Goal: Information Seeking & Learning: Learn about a topic

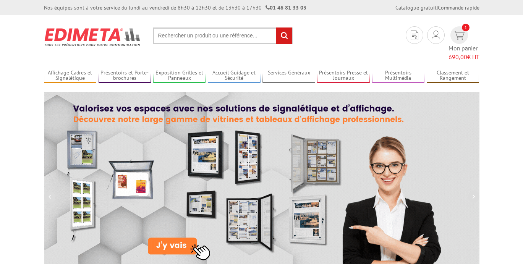
click at [175, 35] on input "text" at bounding box center [223, 36] width 140 height 16
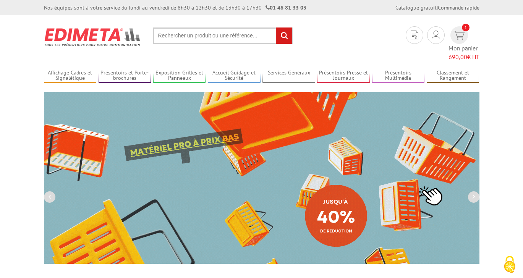
click at [165, 36] on input "text" at bounding box center [223, 36] width 140 height 16
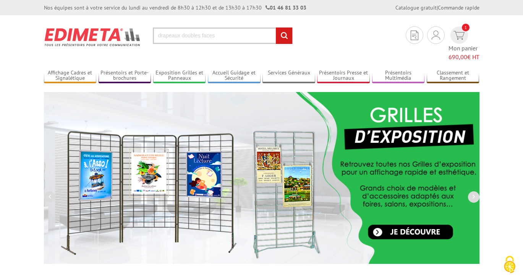
type input "drapeaux doubles faces"
click at [276, 28] on input "rechercher" at bounding box center [284, 36] width 16 height 16
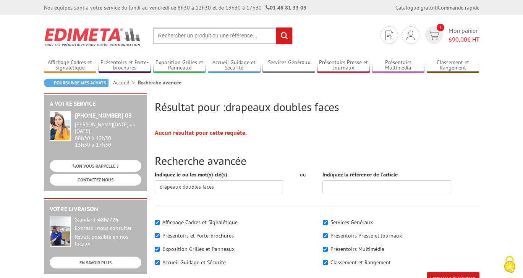
click at [260, 40] on input "text" at bounding box center [223, 36] width 140 height 16
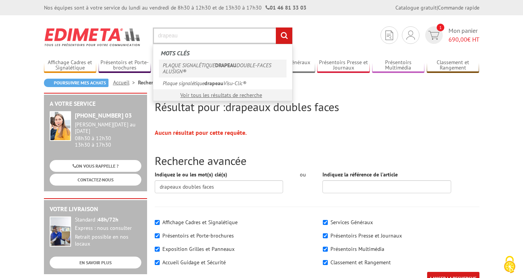
type input "drapeau"
click at [255, 67] on link "PLAQUE SIGNALÉTIQUE DRAPEAU DOUBLE-FACES ALUSIGN®" at bounding box center [223, 69] width 128 height 18
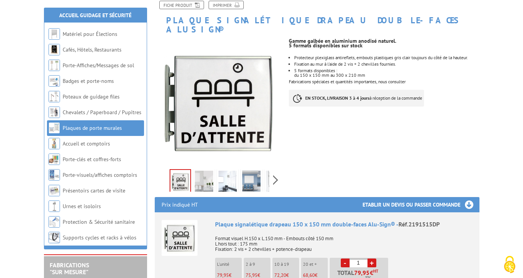
scroll to position [100, 0]
click at [252, 170] on img at bounding box center [251, 182] width 18 height 24
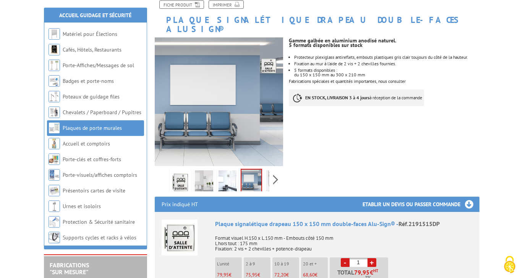
click at [233, 170] on img at bounding box center [227, 182] width 18 height 24
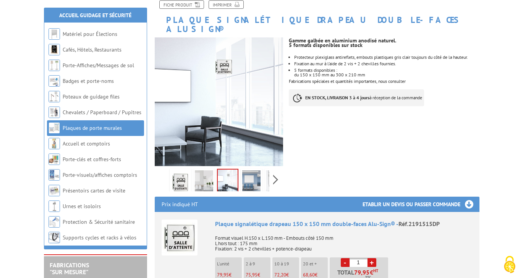
click at [207, 170] on img at bounding box center [204, 182] width 18 height 24
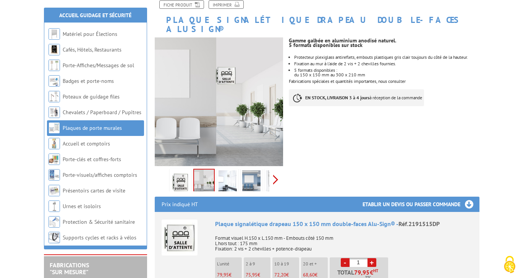
click at [276, 173] on div "Previous Next" at bounding box center [219, 179] width 129 height 27
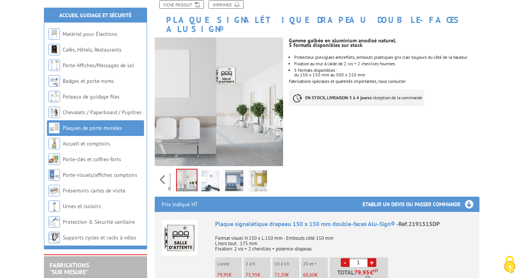
click at [276, 173] on div "Previous Next" at bounding box center [219, 179] width 129 height 27
click at [254, 170] on img at bounding box center [258, 182] width 18 height 24
